Goal: Entertainment & Leisure: Consume media (video, audio)

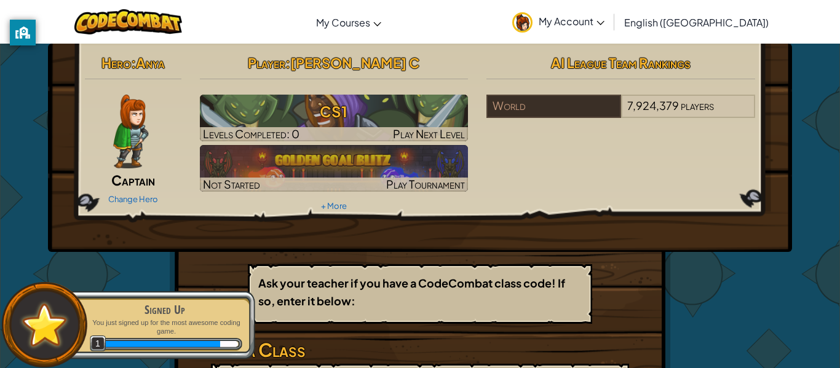
click at [360, 301] on p "Ask your teacher if you have a CodeCombat class code! If so, enter it below:" at bounding box center [419, 292] width 323 height 36
click at [174, 333] on p "You just signed up for the most awesome coding game." at bounding box center [164, 327] width 155 height 18
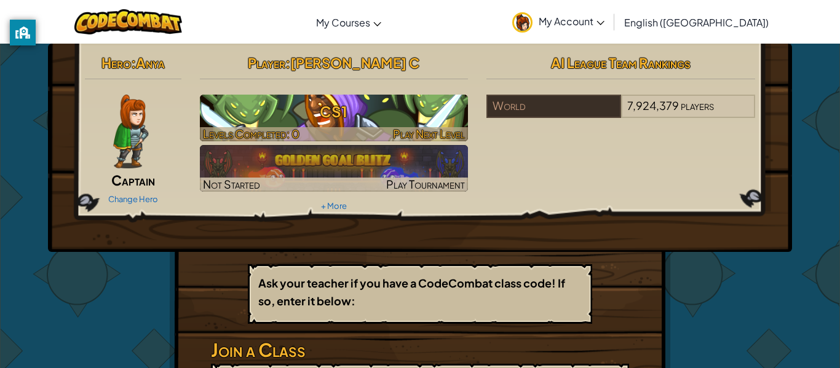
click at [355, 116] on h3 "CS1" at bounding box center [334, 112] width 269 height 28
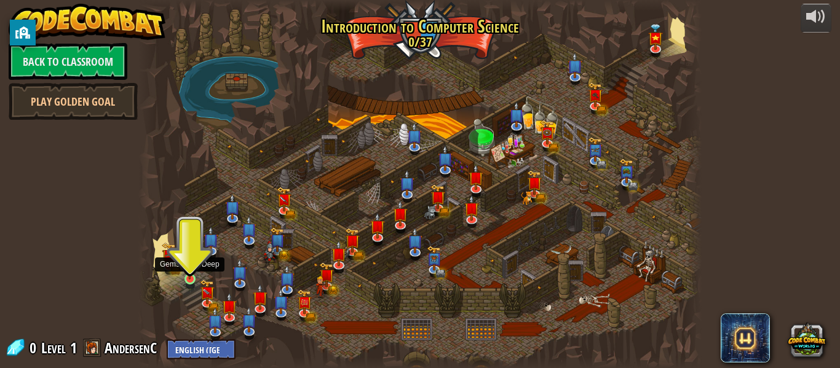
click at [190, 264] on img at bounding box center [189, 265] width 13 height 30
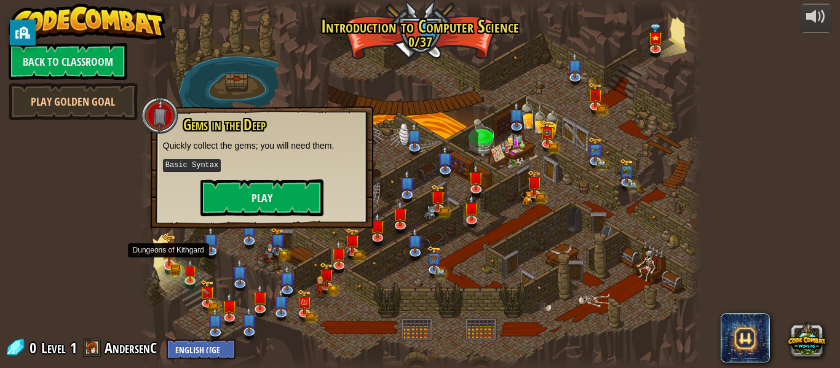
click at [165, 261] on img at bounding box center [169, 249] width 15 height 33
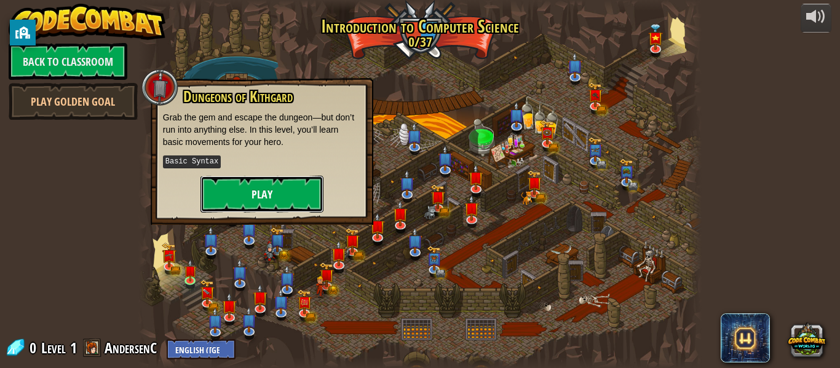
click at [261, 203] on button "Play" at bounding box center [261, 194] width 123 height 37
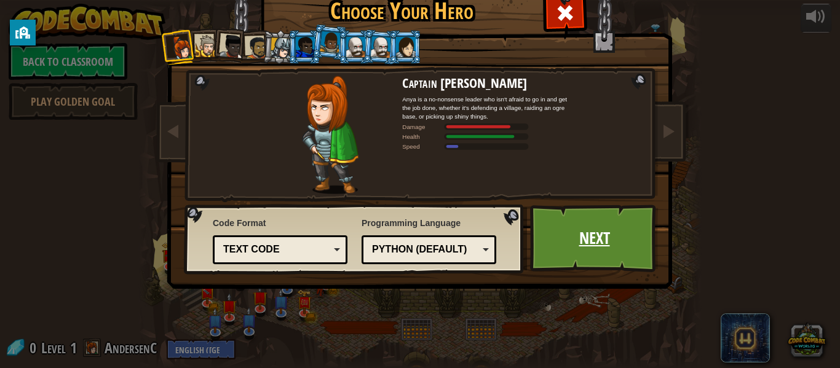
click at [575, 223] on link "Next" at bounding box center [594, 239] width 128 height 68
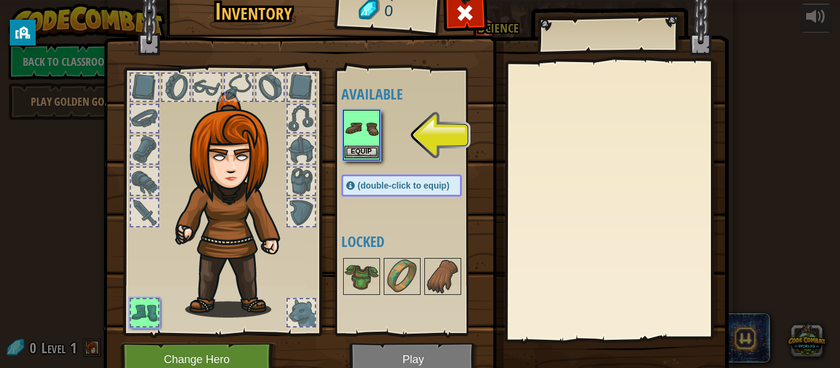
click at [361, 127] on img at bounding box center [361, 128] width 34 height 34
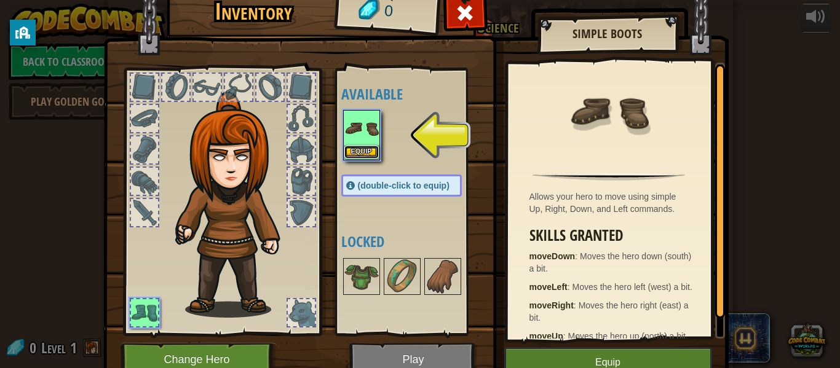
click at [364, 153] on button "Equip" at bounding box center [361, 152] width 34 height 13
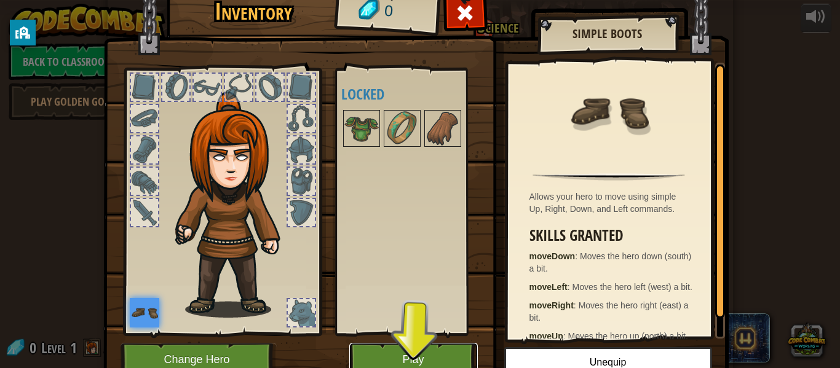
click at [438, 363] on button "Play" at bounding box center [413, 360] width 128 height 34
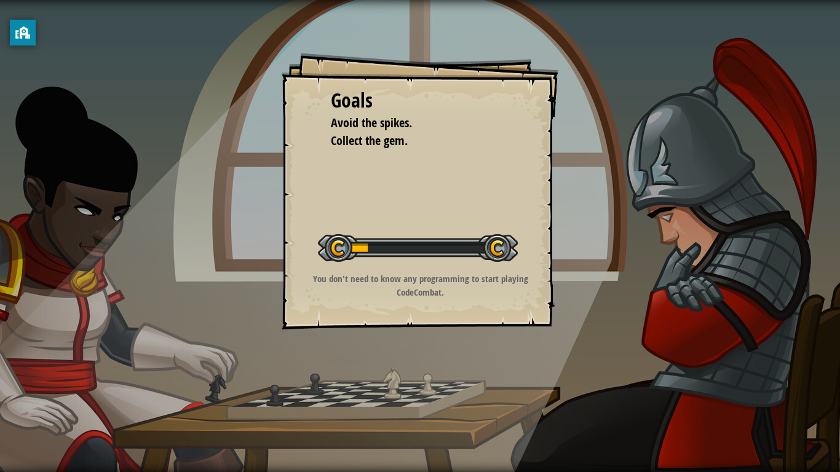
drag, startPoint x: 367, startPoint y: 247, endPoint x: 497, endPoint y: 248, distance: 130.3
click at [497, 248] on div at bounding box center [418, 248] width 200 height 28
click at [307, 226] on div "Goals Avoid the spikes. Collect the gem. Start Level Error loading from server.…" at bounding box center [420, 191] width 277 height 277
click at [416, 201] on div "Goals Avoid the spikes. Collect the gem. Start Level Error loading from server.…" at bounding box center [420, 191] width 277 height 277
